Goal: Task Accomplishment & Management: Manage account settings

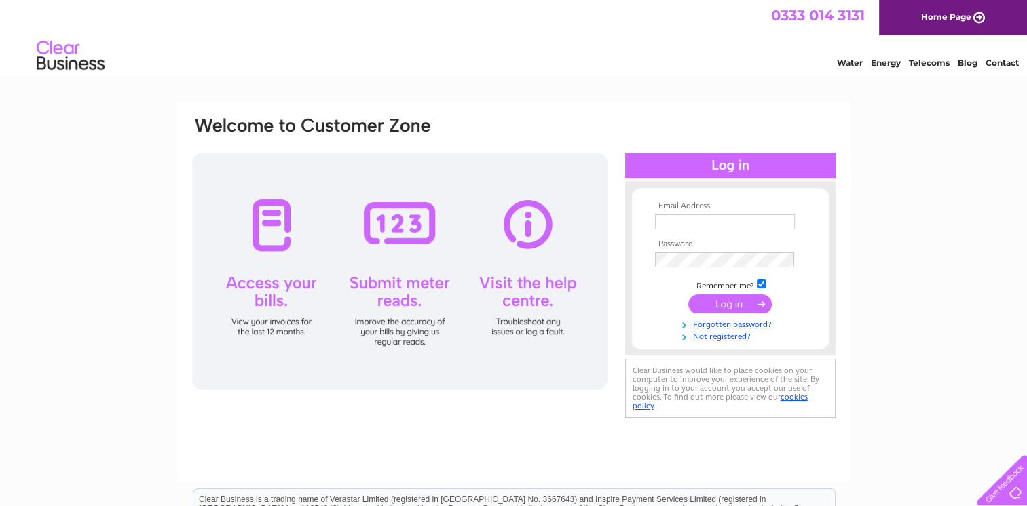
type input "maureen.cole@ntlworld.com"
click at [723, 304] on input "submit" at bounding box center [729, 304] width 83 height 19
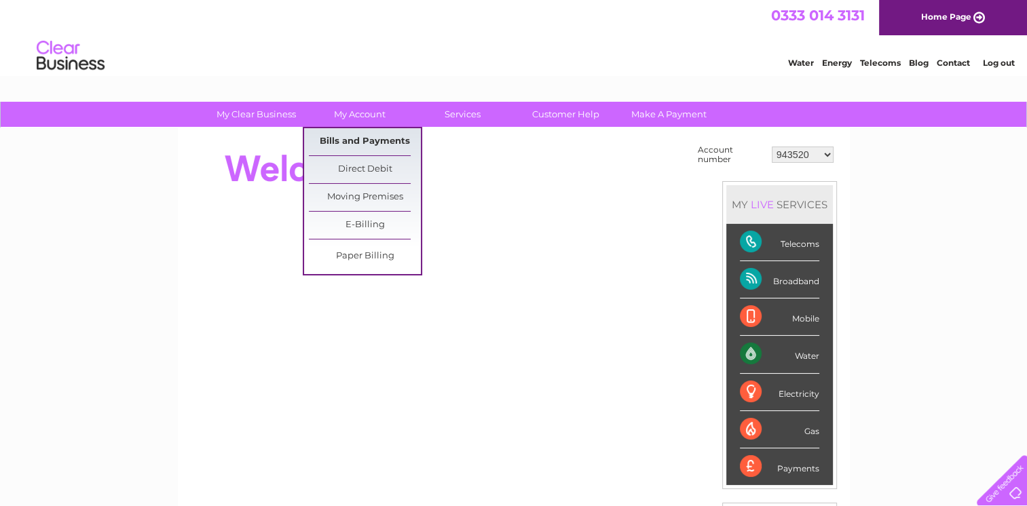
click at [352, 139] on link "Bills and Payments" at bounding box center [365, 141] width 112 height 27
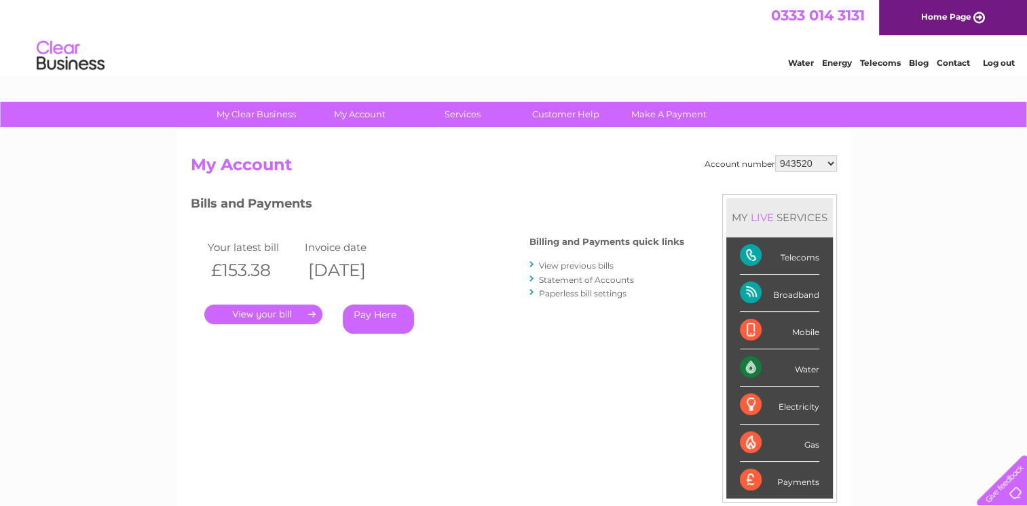
click at [816, 164] on select "943520 972901 30275358" at bounding box center [806, 163] width 62 height 16
select select "972901"
click at [775, 155] on select "943520 972901 30275358" at bounding box center [806, 163] width 62 height 16
click at [302, 318] on link "." at bounding box center [263, 315] width 118 height 20
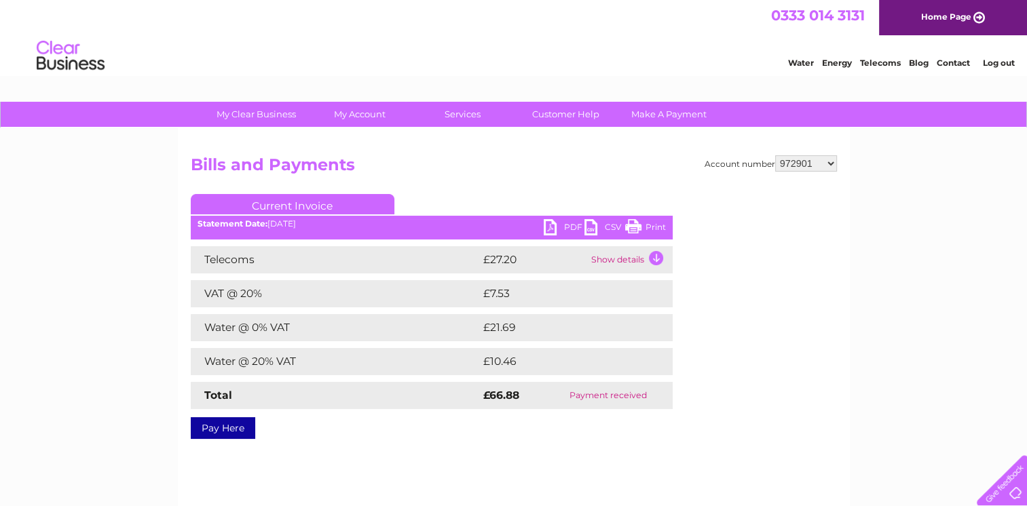
click at [555, 229] on link "PDF" at bounding box center [564, 229] width 41 height 20
